Goal: Task Accomplishment & Management: Manage account settings

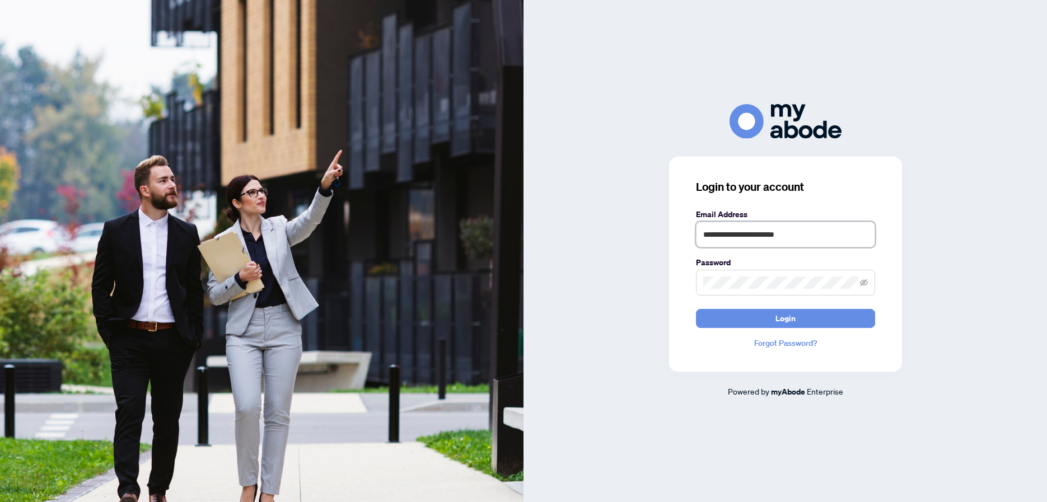
type input "**********"
click at [785, 318] on button "Login" at bounding box center [785, 318] width 179 height 19
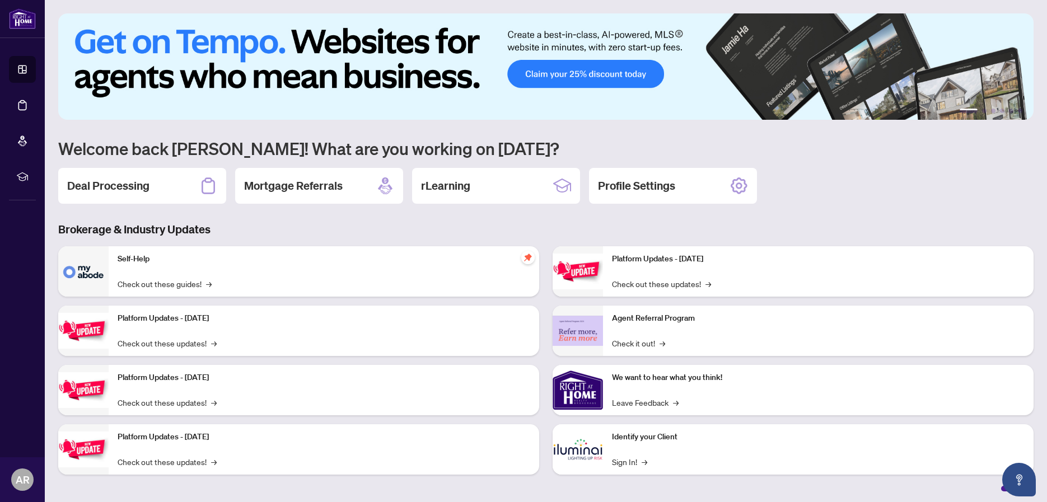
click at [130, 187] on h2 "Deal Processing" at bounding box center [108, 186] width 82 height 16
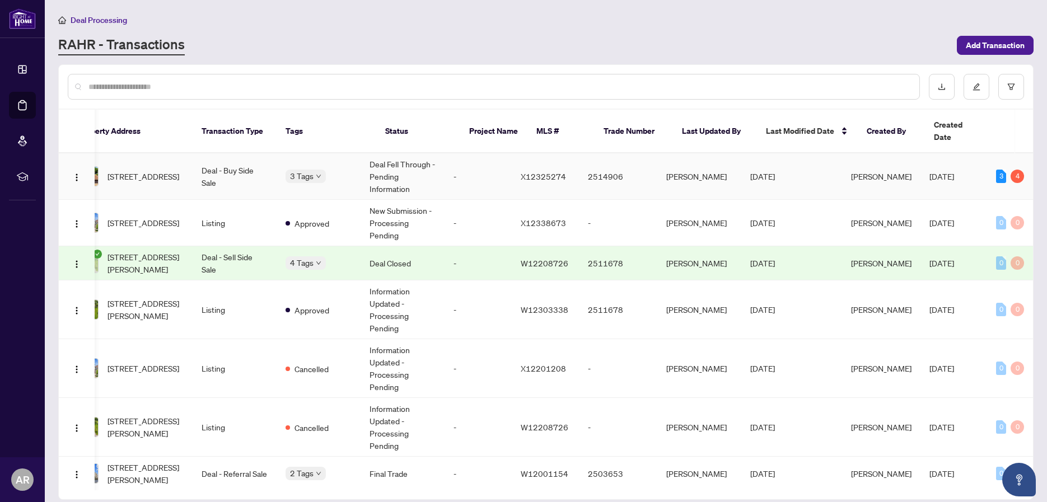
scroll to position [0, 129]
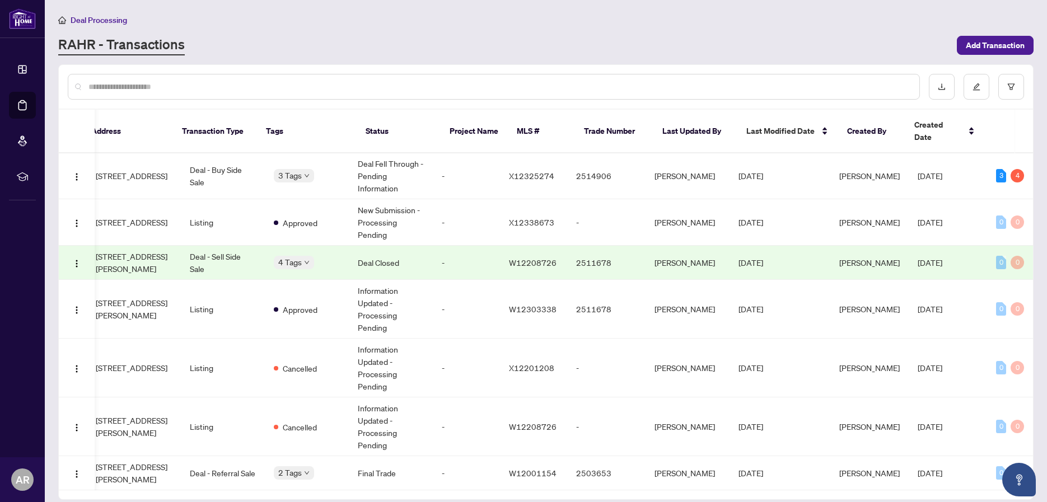
click at [457, 249] on td "-" at bounding box center [466, 263] width 67 height 34
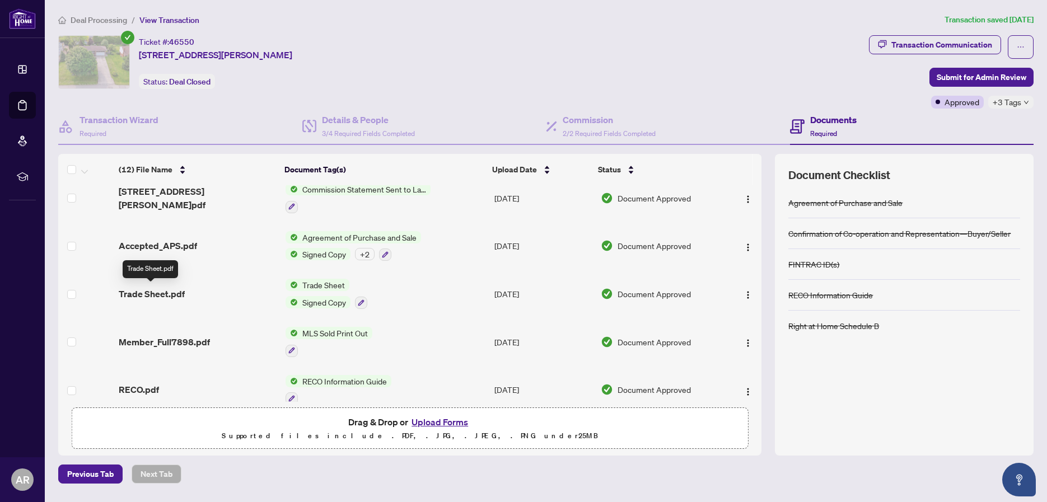
click at [170, 292] on span "Trade Sheet.pdf" at bounding box center [152, 293] width 66 height 13
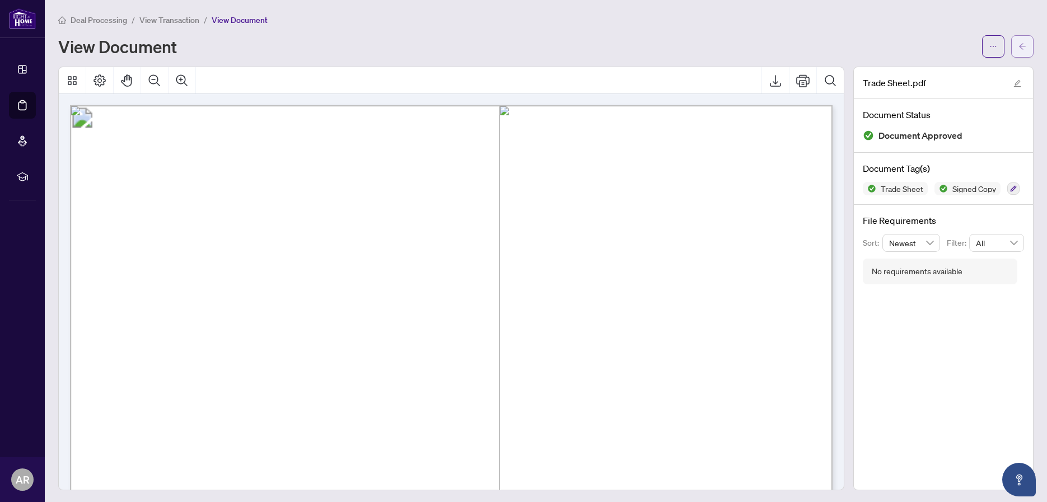
click at [1021, 49] on icon "arrow-left" at bounding box center [1023, 47] width 8 height 8
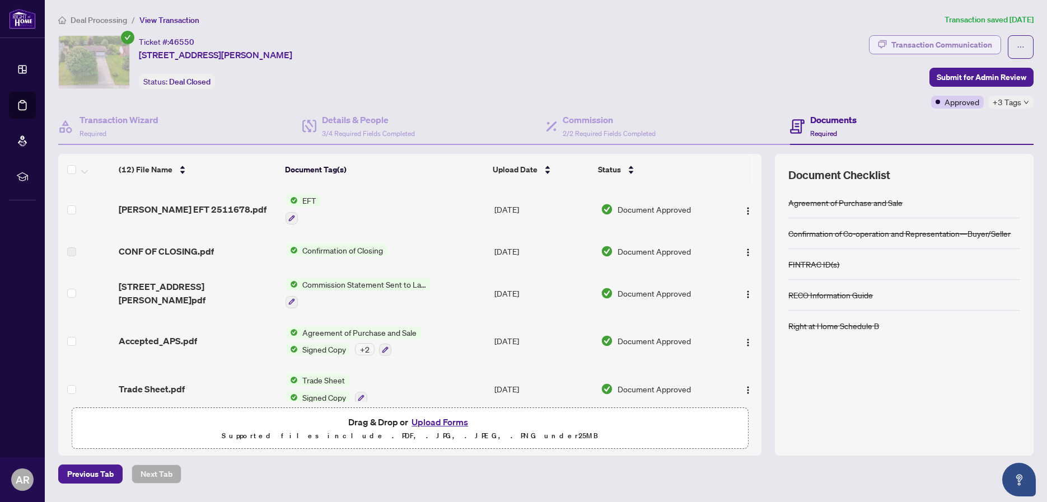
click at [944, 48] on div "Transaction Communication" at bounding box center [942, 45] width 101 height 18
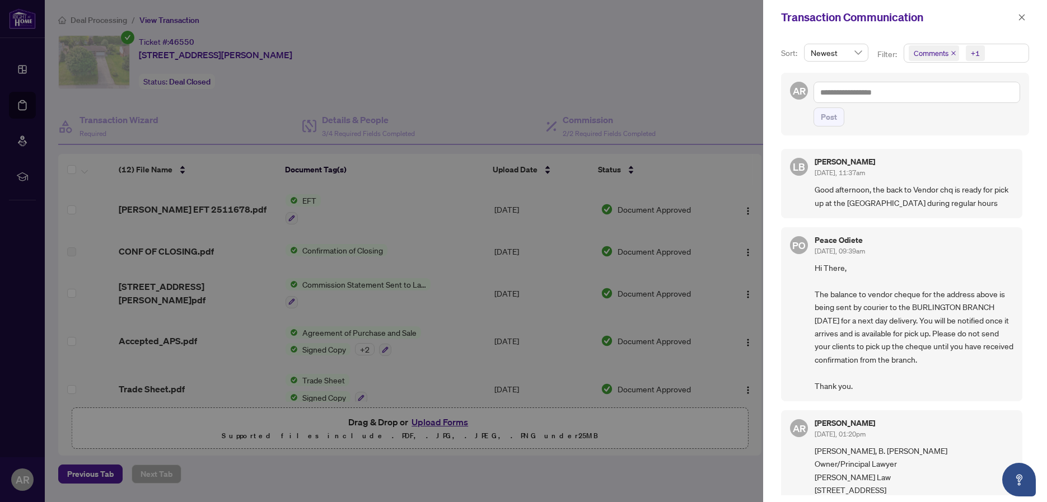
click at [928, 190] on span "Good afternoon, the back to Vendor chq is ready for pick up at the Burlington B…" at bounding box center [914, 196] width 199 height 26
click at [1025, 15] on icon "close" at bounding box center [1022, 17] width 8 height 8
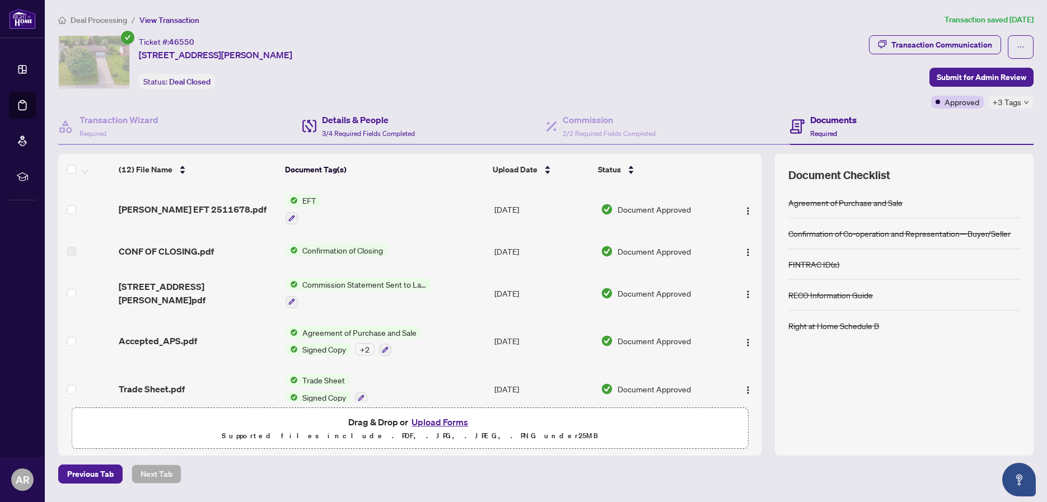
scroll to position [1, 0]
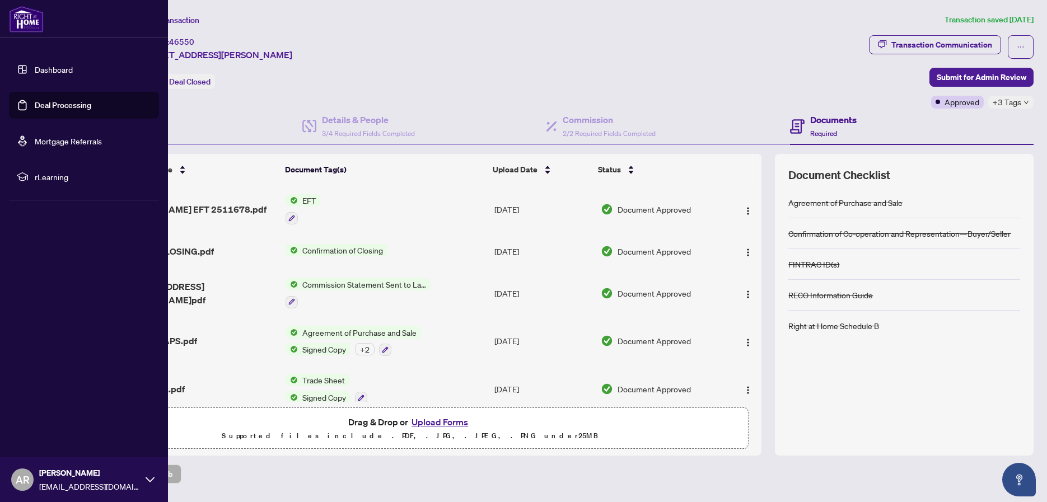
click at [50, 68] on link "Dashboard" at bounding box center [54, 69] width 38 height 10
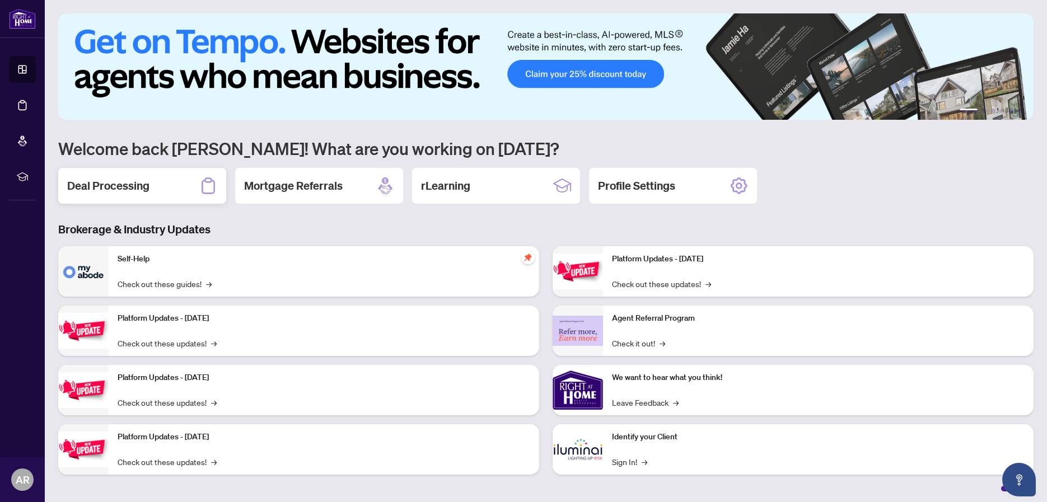
click at [134, 179] on h2 "Deal Processing" at bounding box center [108, 186] width 82 height 16
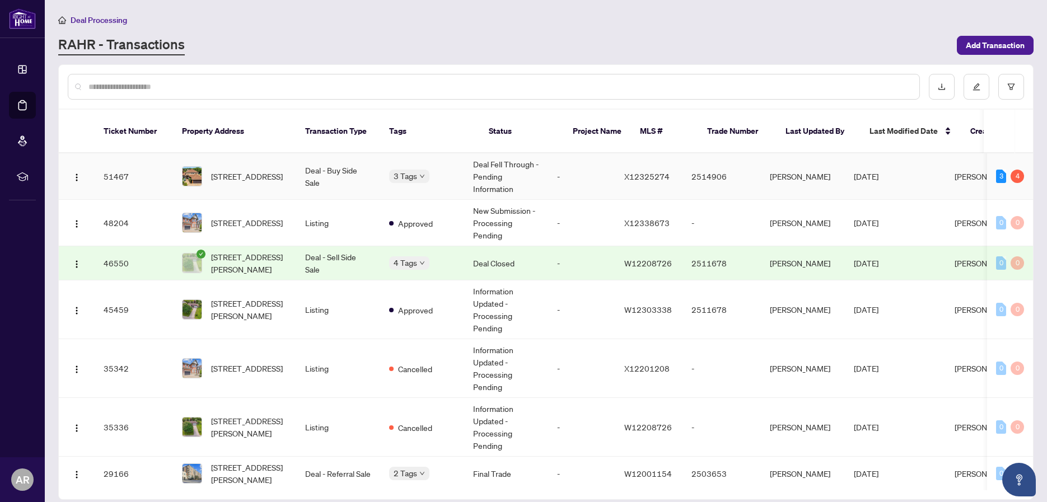
click at [1001, 170] on div "3" at bounding box center [1002, 176] width 10 height 13
click at [1014, 170] on div "4" at bounding box center [1017, 176] width 13 height 13
click at [612, 162] on td "-" at bounding box center [581, 176] width 67 height 46
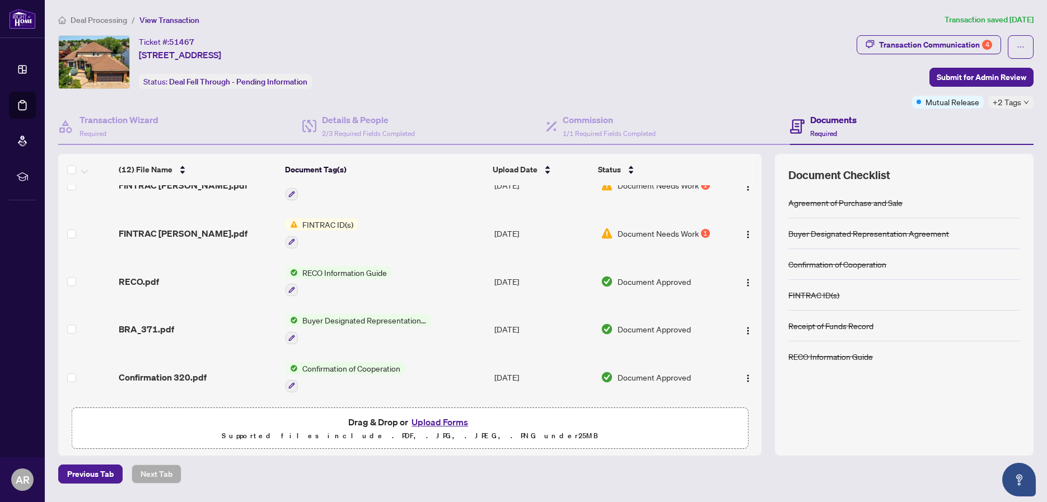
scroll to position [353, 0]
click at [919, 45] on div "Transaction Communication 4" at bounding box center [935, 45] width 113 height 18
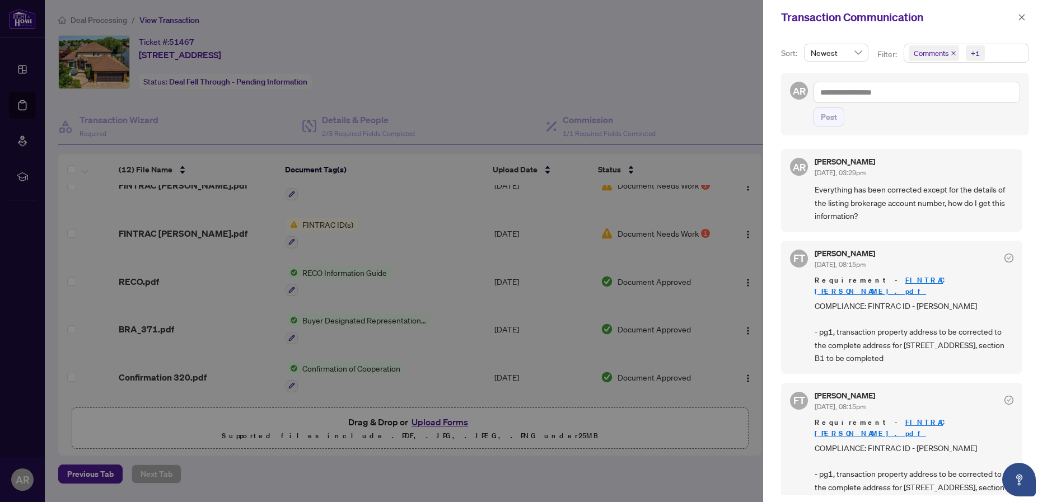
scroll to position [0, 0]
click at [1027, 19] on button "button" at bounding box center [1022, 17] width 15 height 13
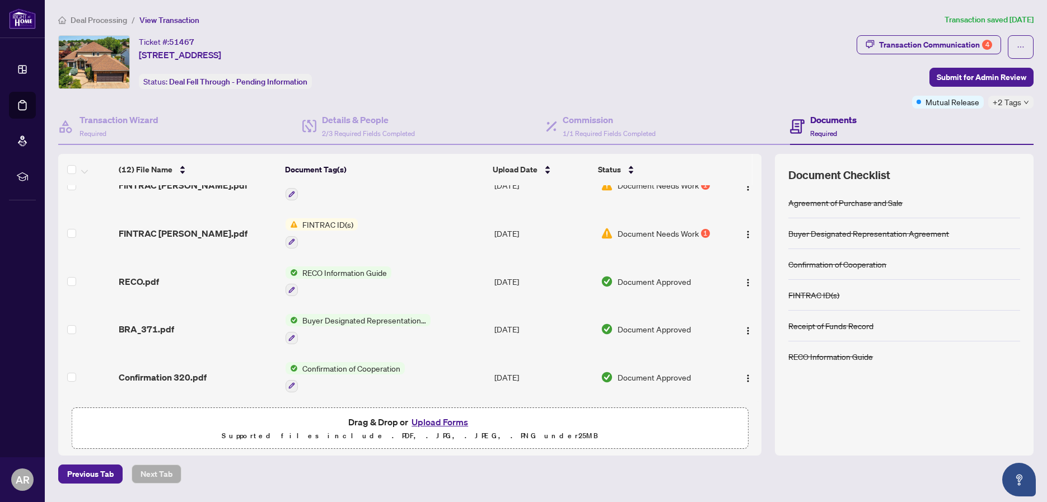
click at [1019, 105] on span "+2 Tags" at bounding box center [1007, 102] width 29 height 13
click at [841, 78] on div "Ticket #: 51467 119 Dorchester Dr, Grimsby, Ontario L3M 5H5, Canada Status: Dea…" at bounding box center [455, 62] width 794 height 54
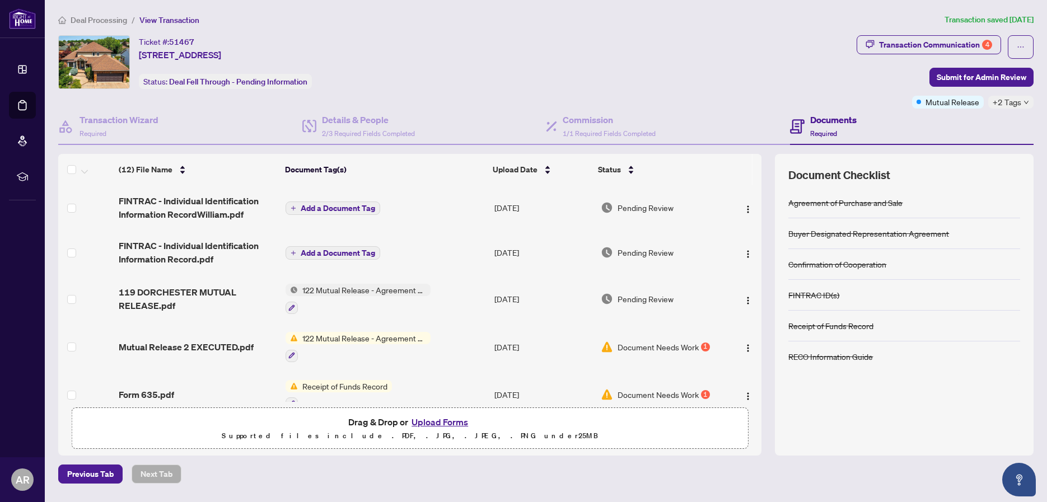
scroll to position [0, 1]
